Goal: Check status: Check status

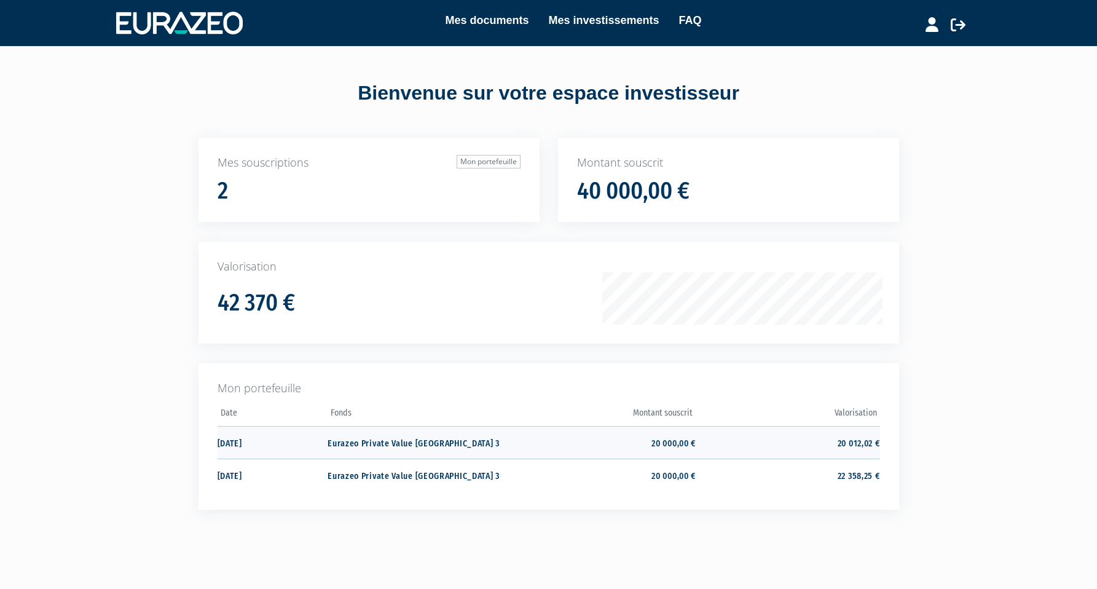
click at [351, 444] on td "Eurazeo Private Value [GEOGRAPHIC_DATA] 3" at bounding box center [420, 442] width 184 height 33
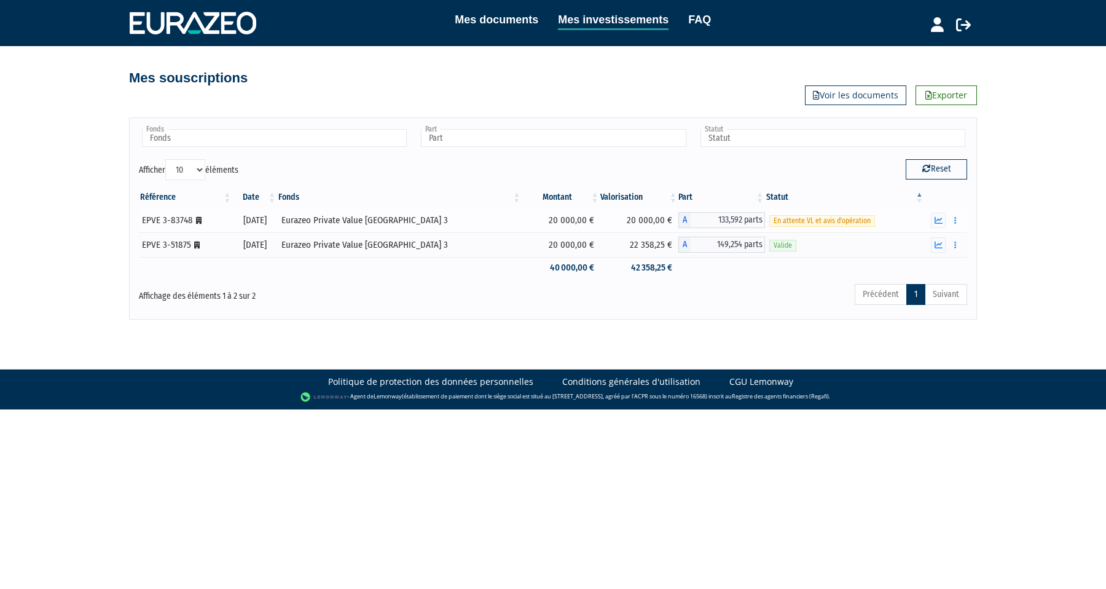
click at [840, 224] on span "En attente VL et avis d'opération" at bounding box center [822, 221] width 106 height 12
click at [940, 221] on icon "button" at bounding box center [939, 220] width 8 height 8
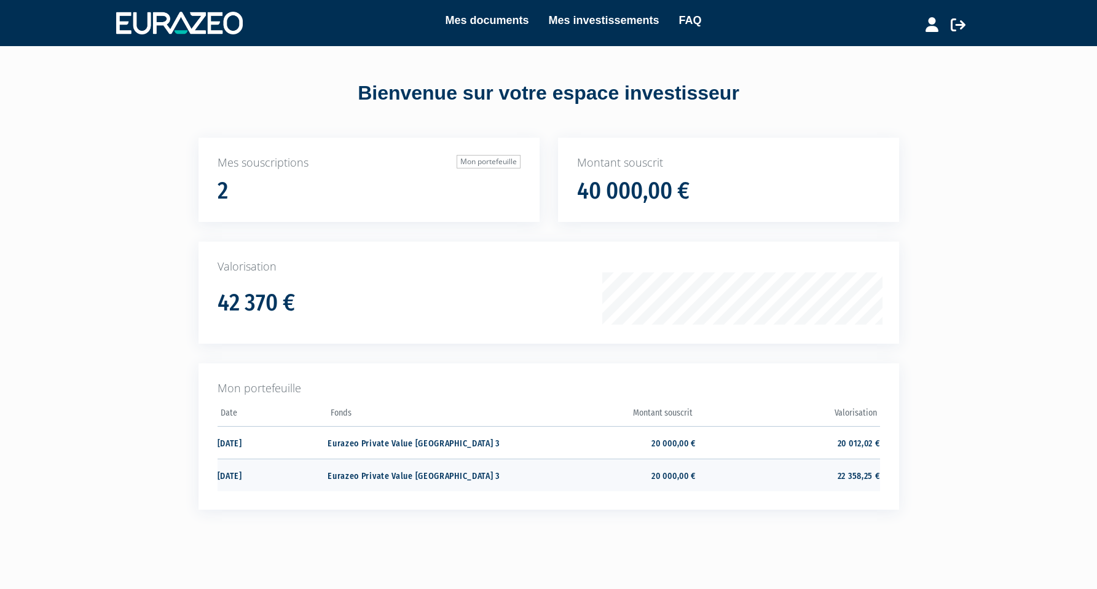
click at [663, 470] on td "20 000,00 €" at bounding box center [604, 474] width 184 height 33
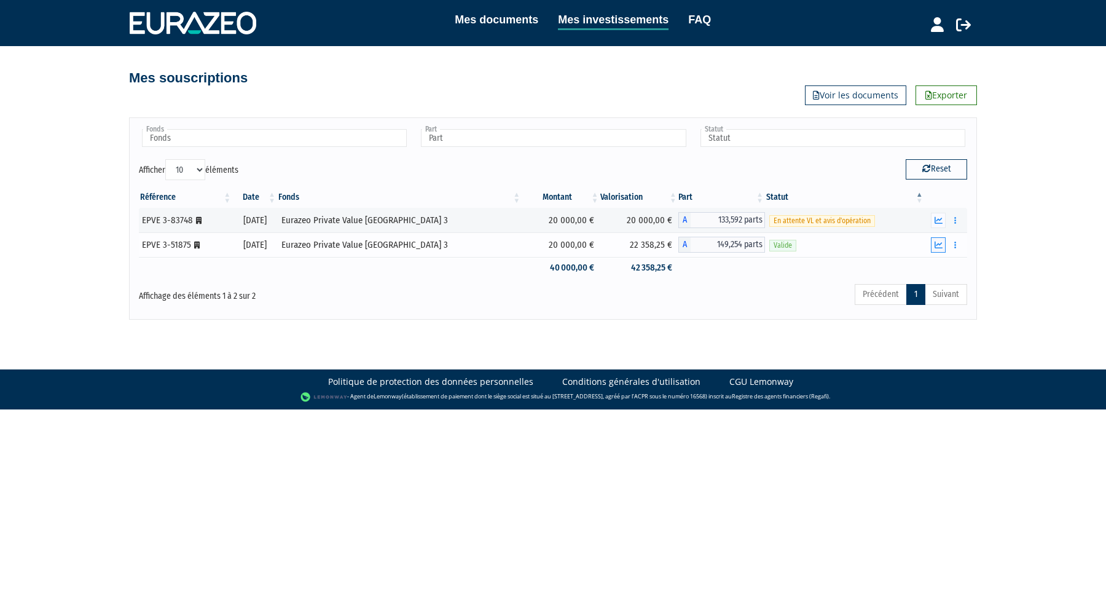
click at [938, 243] on icon "button" at bounding box center [939, 245] width 8 height 8
